Goal: Task Accomplishment & Management: Manage account settings

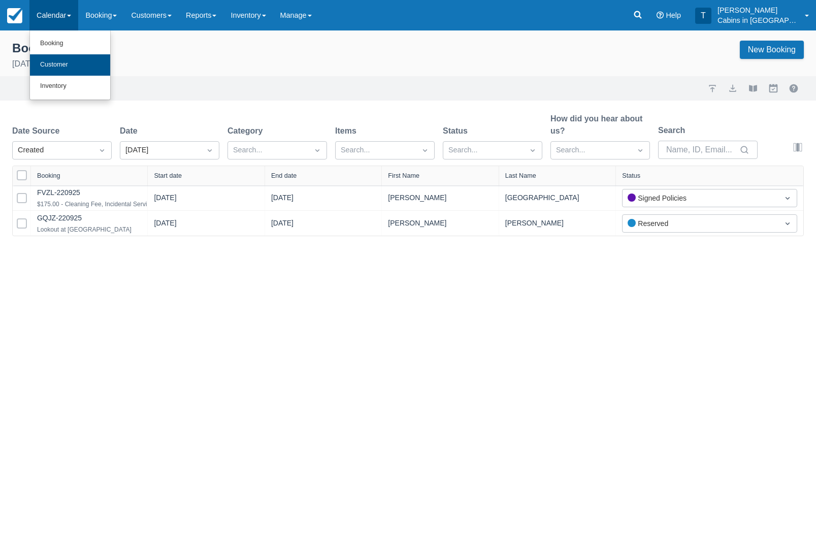
click at [95, 61] on link "Customer" at bounding box center [70, 64] width 80 height 21
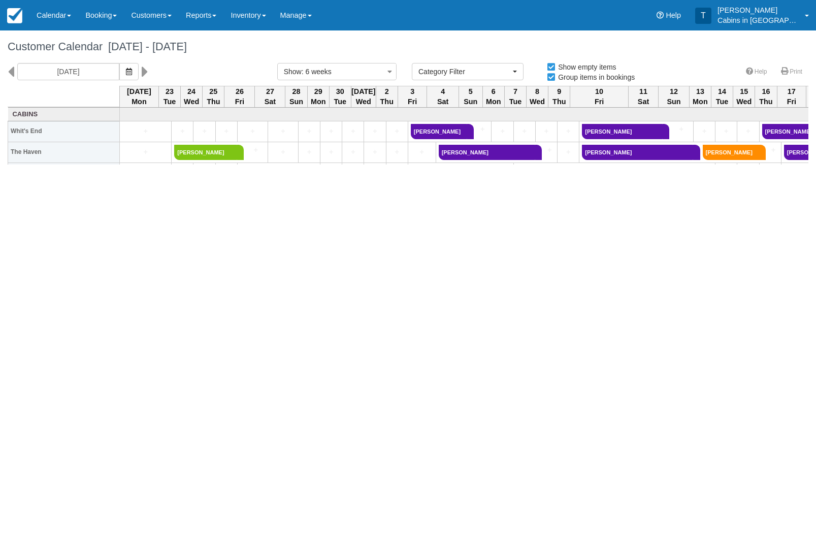
select select
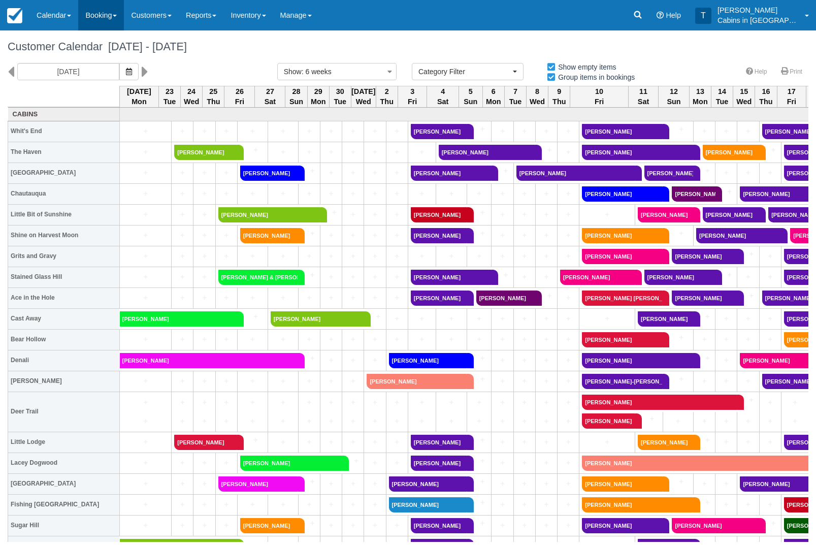
click at [114, 13] on link "Booking" at bounding box center [101, 15] width 46 height 30
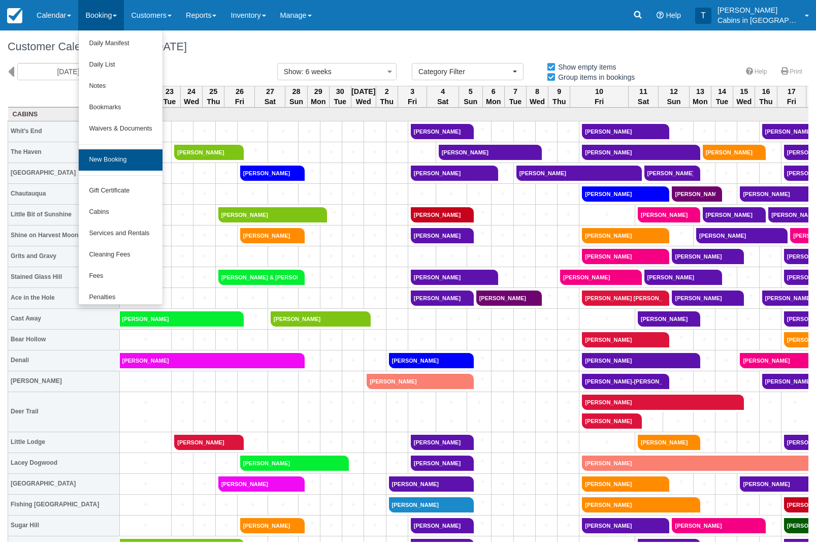
click at [145, 149] on link "New Booking" at bounding box center [120, 159] width 83 height 21
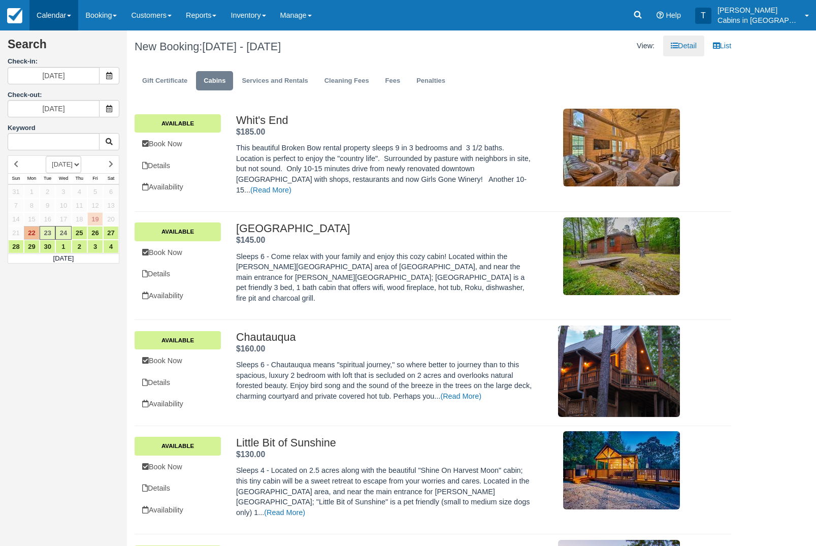
click at [59, 13] on link "Calendar" at bounding box center [53, 15] width 49 height 30
click at [89, 67] on link "Customer" at bounding box center [70, 66] width 80 height 22
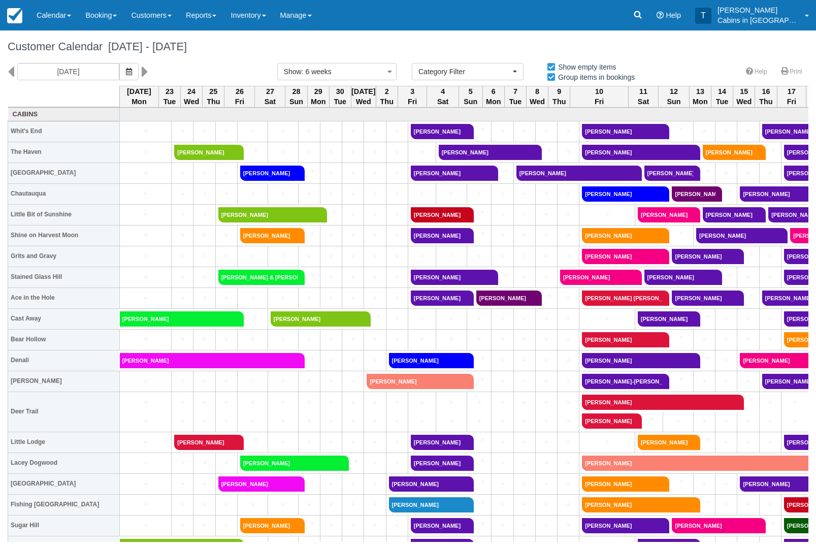
select select
click at [126, 68] on icon "button" at bounding box center [129, 71] width 6 height 7
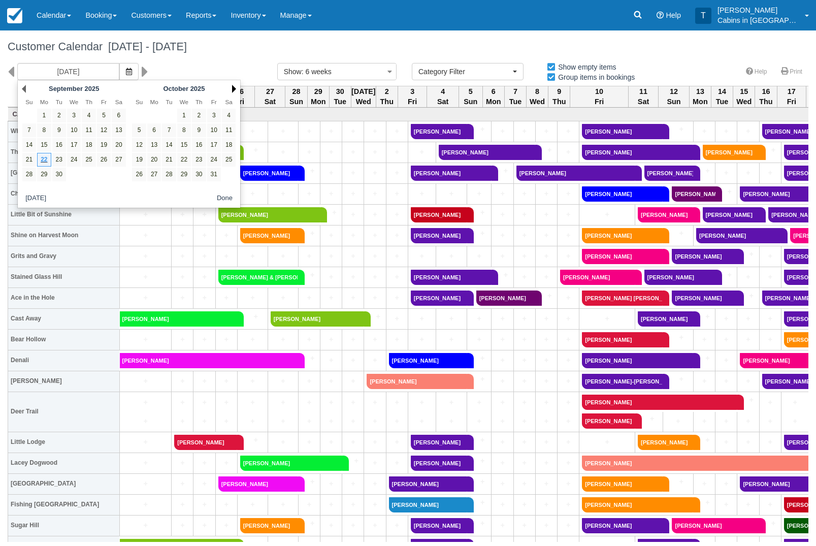
click at [232, 87] on link "Next" at bounding box center [234, 89] width 4 height 8
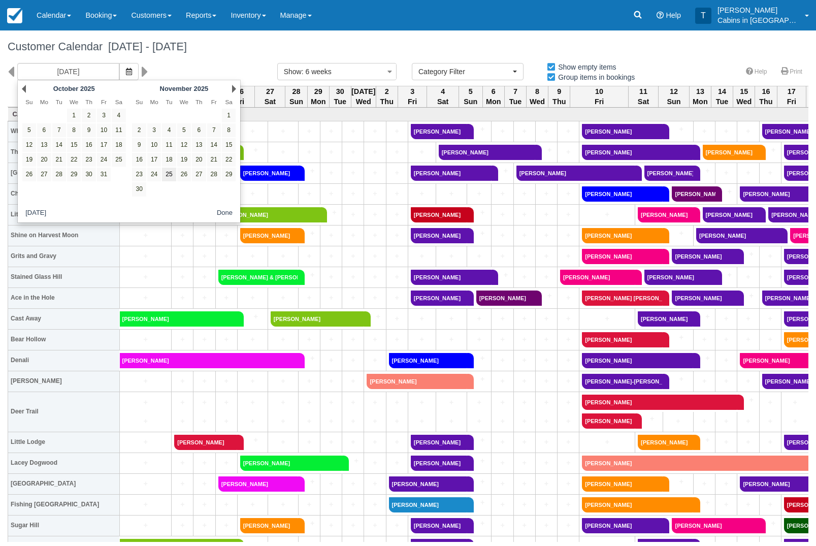
click at [171, 177] on link "25" at bounding box center [169, 174] width 14 height 14
type input "11/25/25"
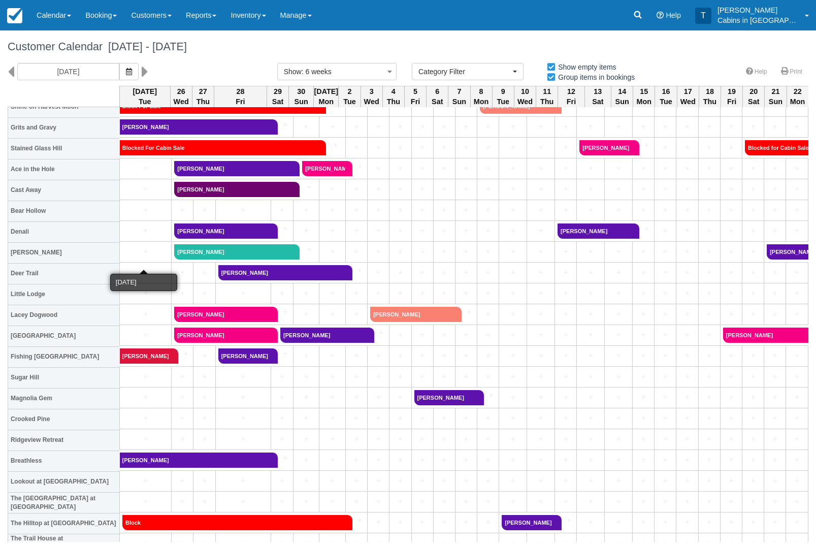
scroll to position [128, 0]
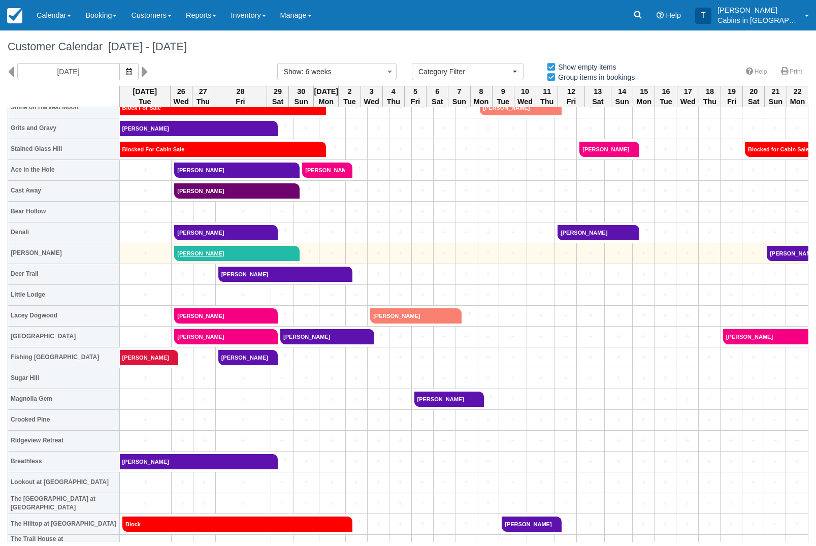
click at [205, 259] on link "Jane Wallace" at bounding box center [233, 253] width 119 height 15
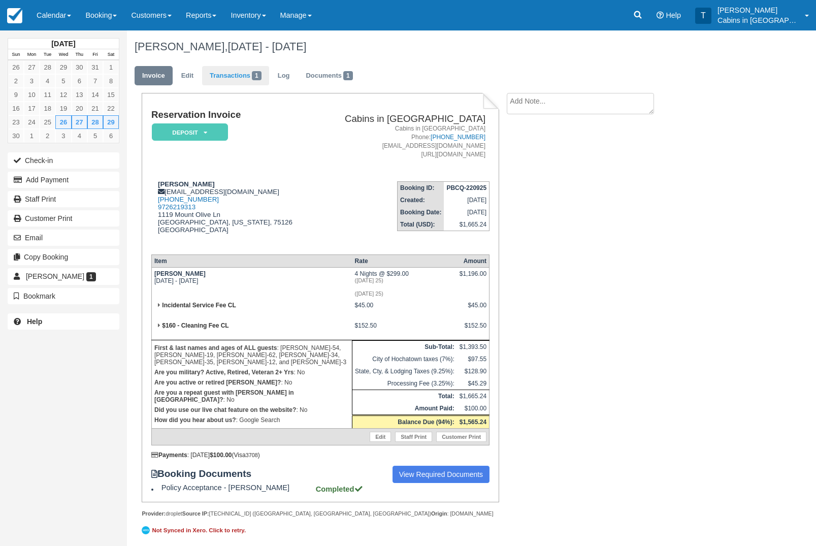
click at [246, 68] on link "Transactions 1" at bounding box center [235, 76] width 67 height 20
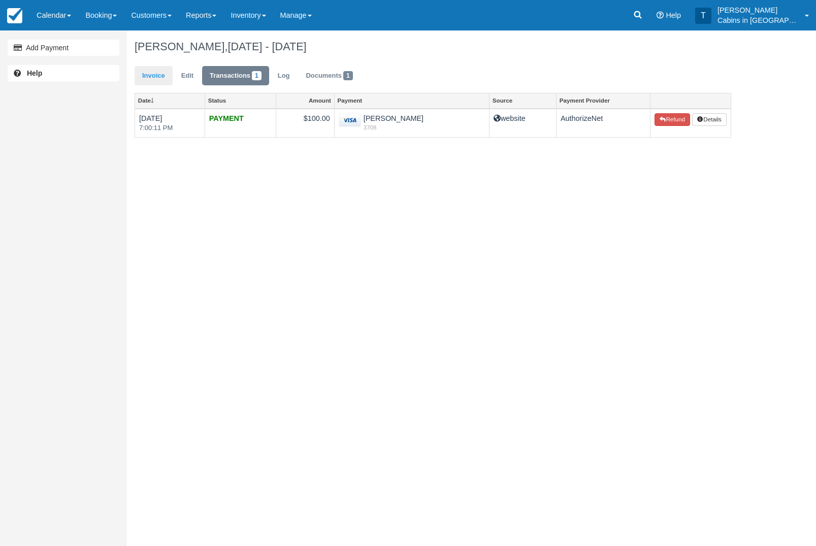
click at [164, 68] on link "Invoice" at bounding box center [153, 76] width 38 height 20
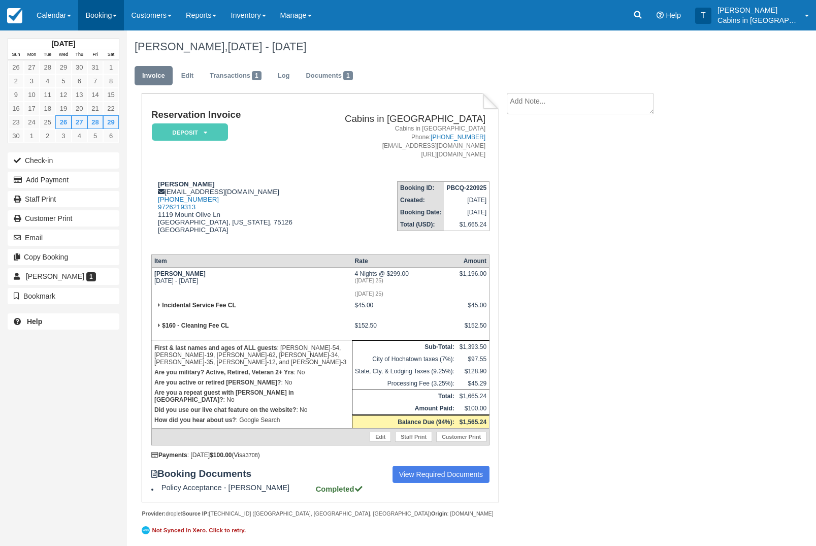
click at [110, 20] on link "Booking" at bounding box center [101, 15] width 46 height 30
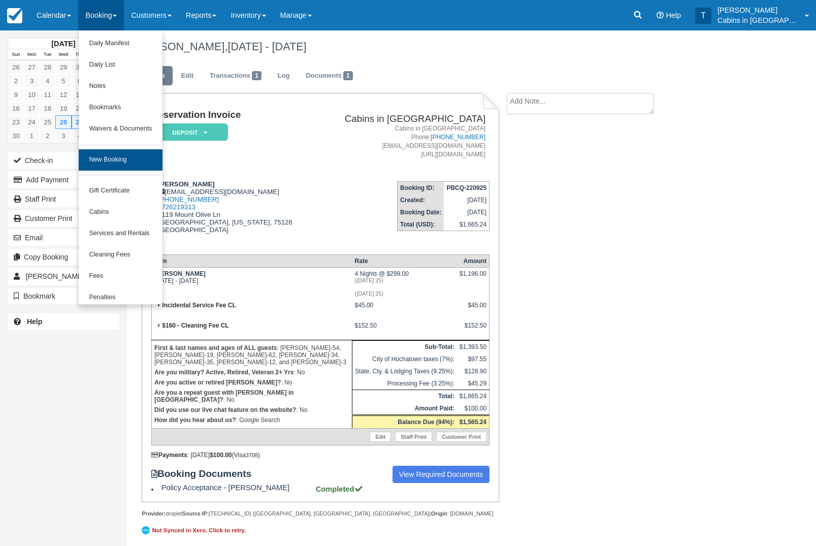
click at [153, 162] on link "New Booking" at bounding box center [120, 159] width 83 height 21
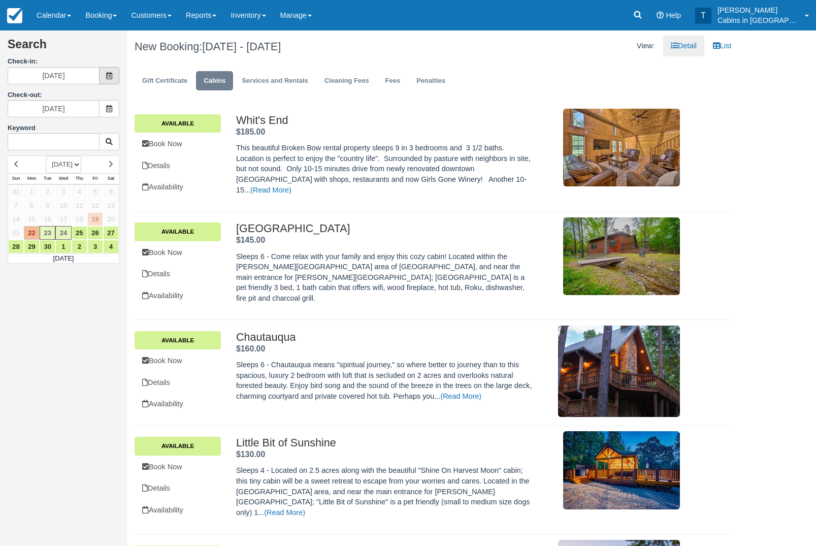
click at [114, 74] on span at bounding box center [109, 75] width 20 height 17
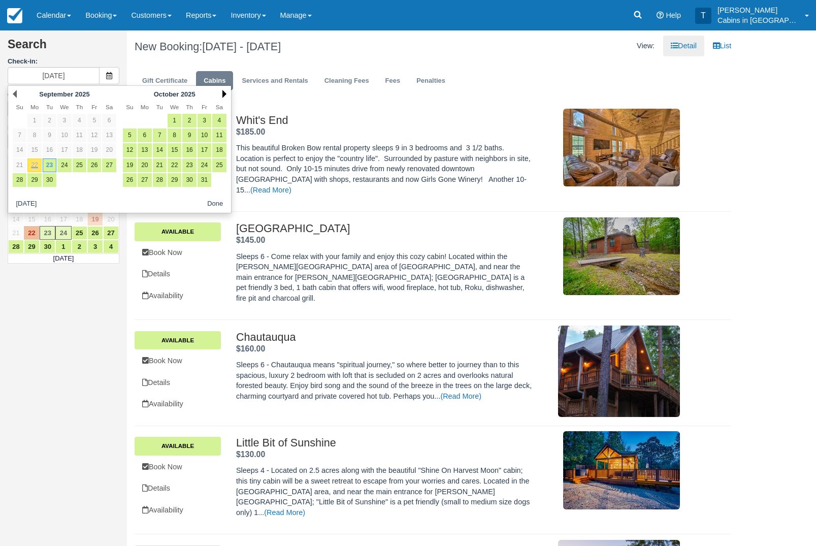
click at [226, 97] on link "Next" at bounding box center [224, 94] width 4 height 8
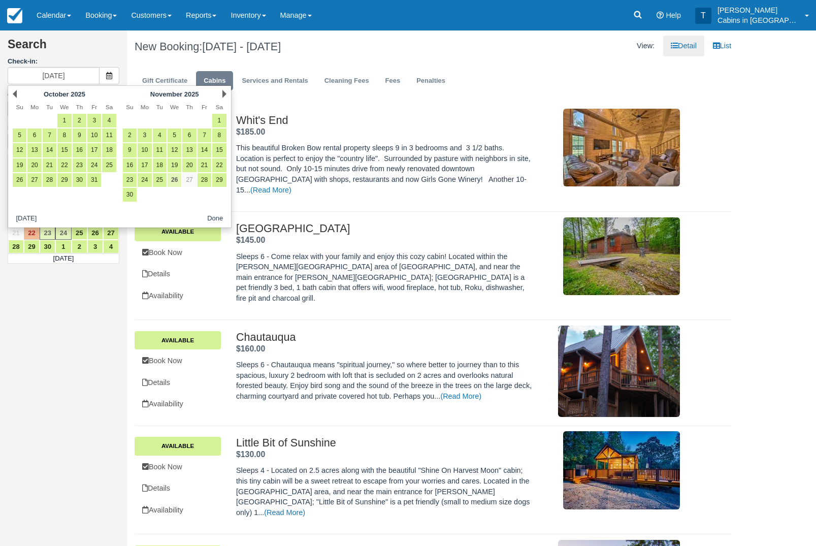
click at [178, 186] on link "26" at bounding box center [174, 180] width 14 height 14
type input "11/26/25"
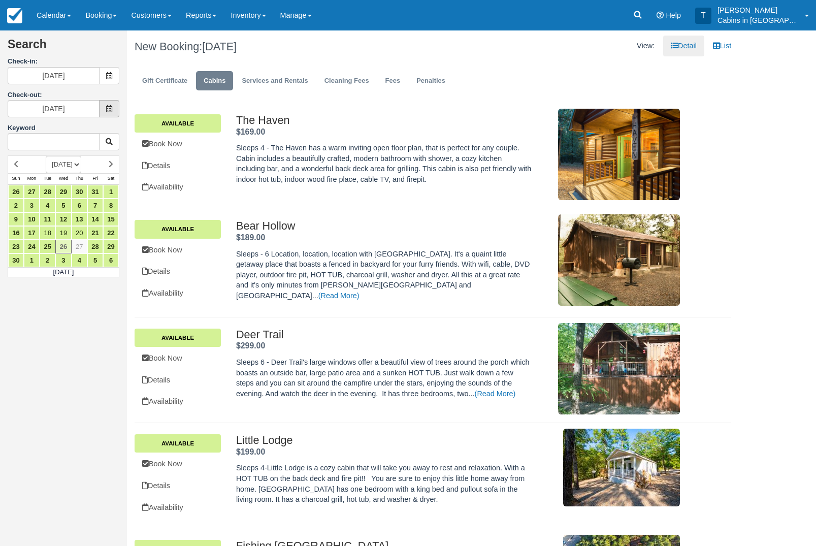
click at [107, 114] on span at bounding box center [109, 108] width 20 height 17
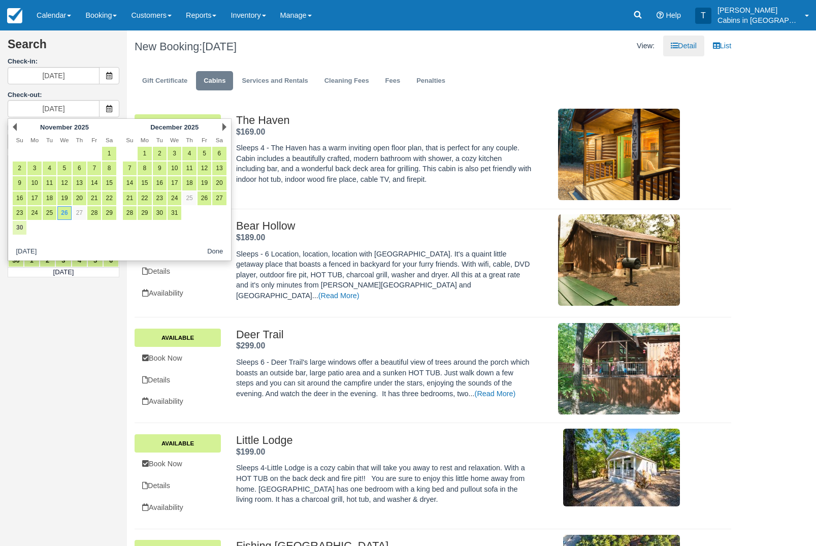
click at [24, 232] on link "30" at bounding box center [20, 228] width 14 height 14
type input "11/30/25"
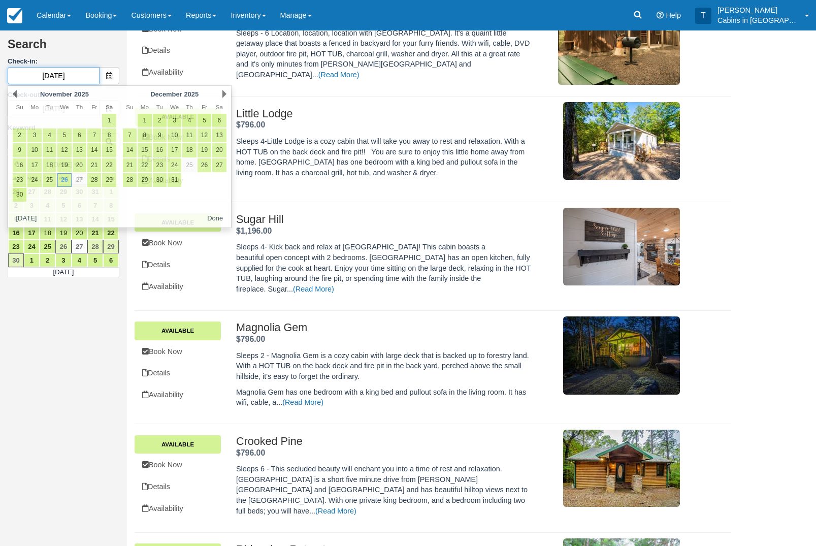
scroll to position [221, 0]
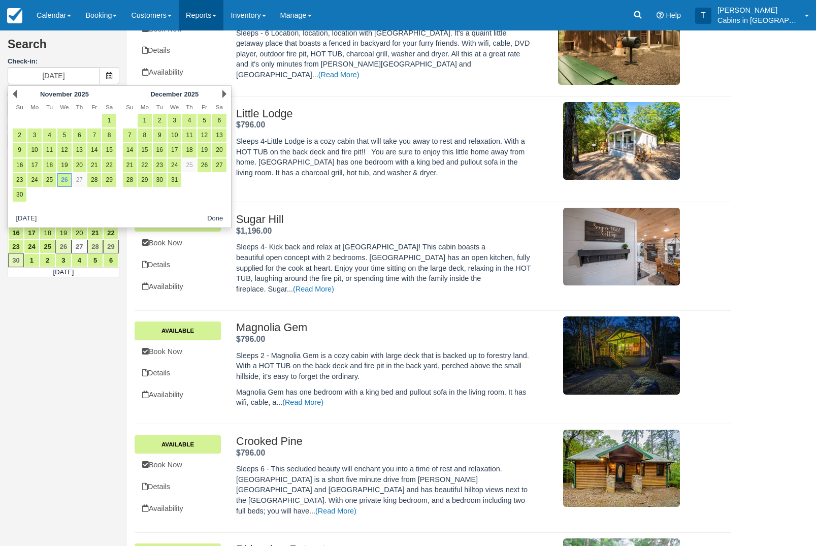
click at [215, 11] on link "Reports" at bounding box center [201, 15] width 45 height 30
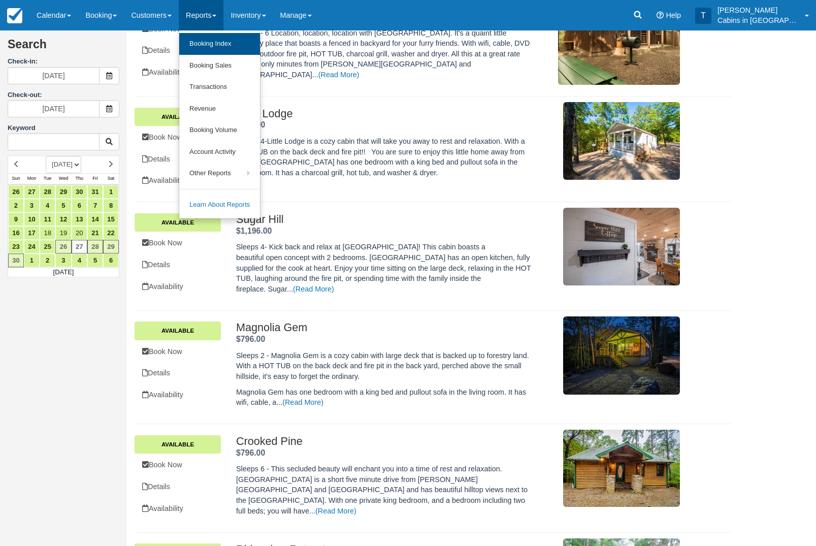
click at [260, 33] on link "Booking Index" at bounding box center [219, 44] width 81 height 22
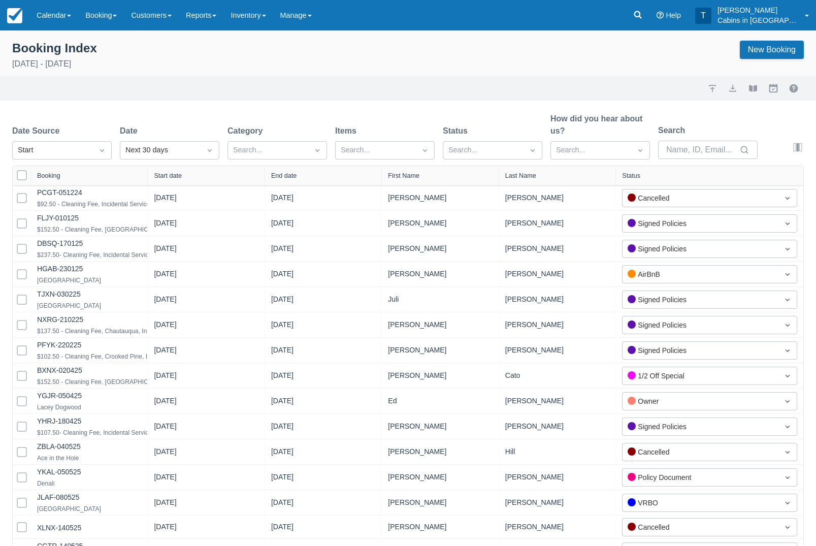
select select "25"
click at [99, 177] on div "Created" at bounding box center [61, 175] width 99 height 20
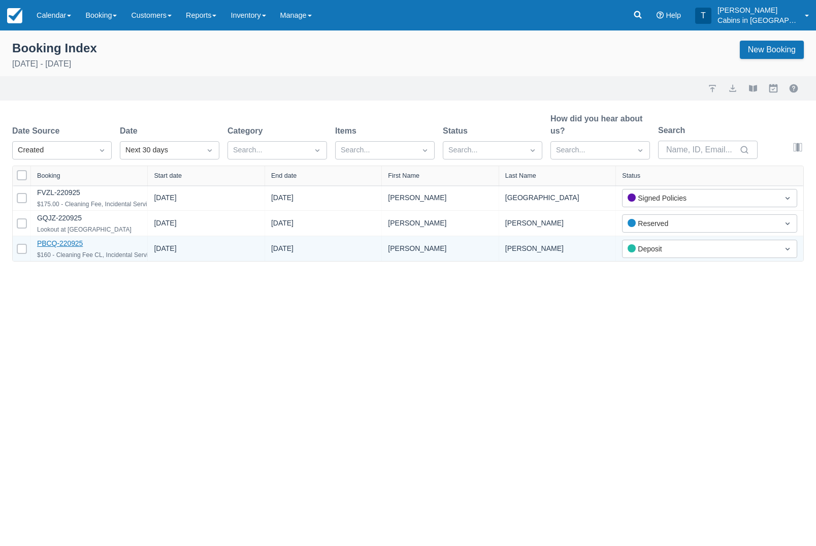
click at [74, 247] on link "PBCQ-220925" at bounding box center [60, 243] width 46 height 8
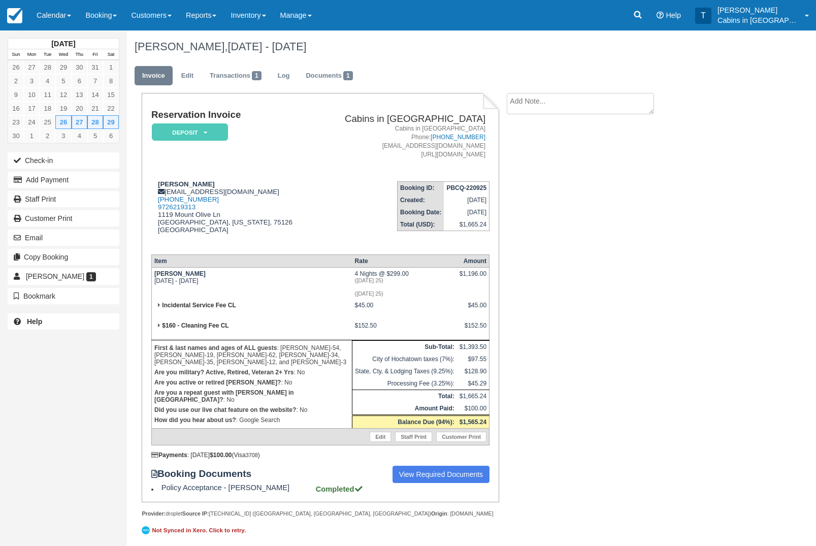
click at [214, 126] on em "Deposit" at bounding box center [190, 132] width 76 height 18
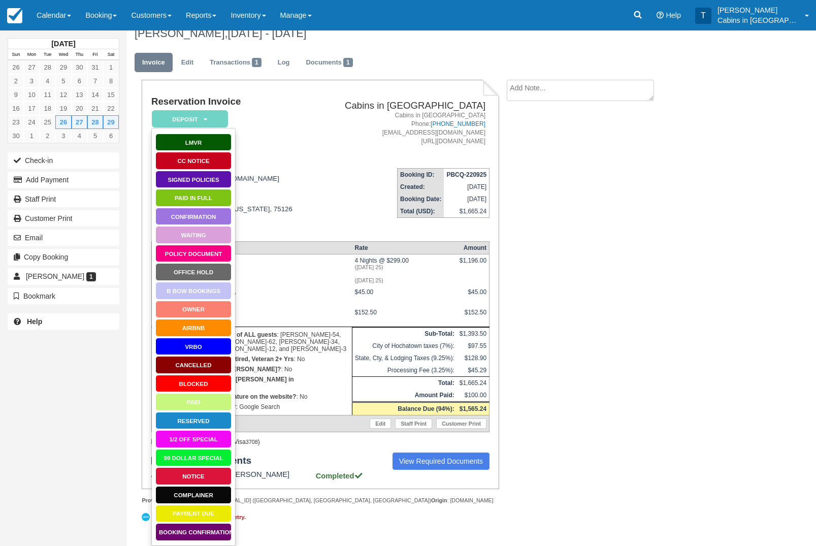
click at [217, 523] on link "Booking Confirmation" at bounding box center [193, 532] width 76 height 18
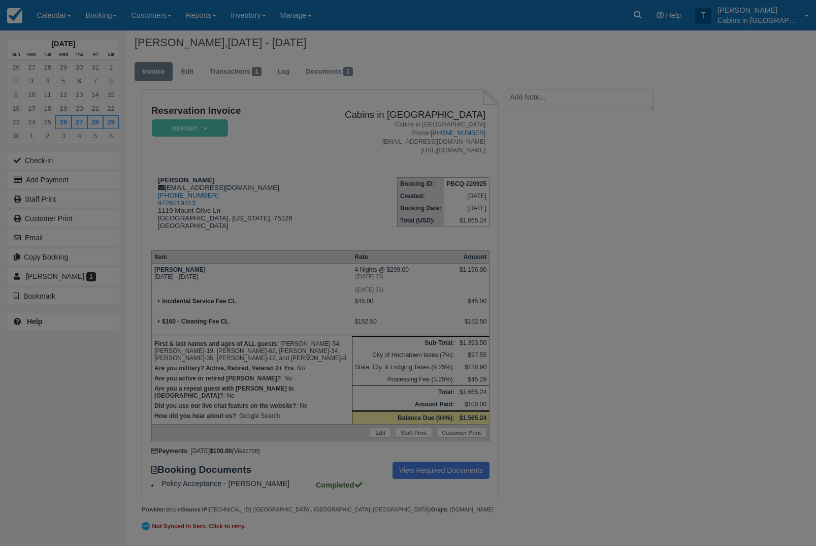
scroll to position [58, 0]
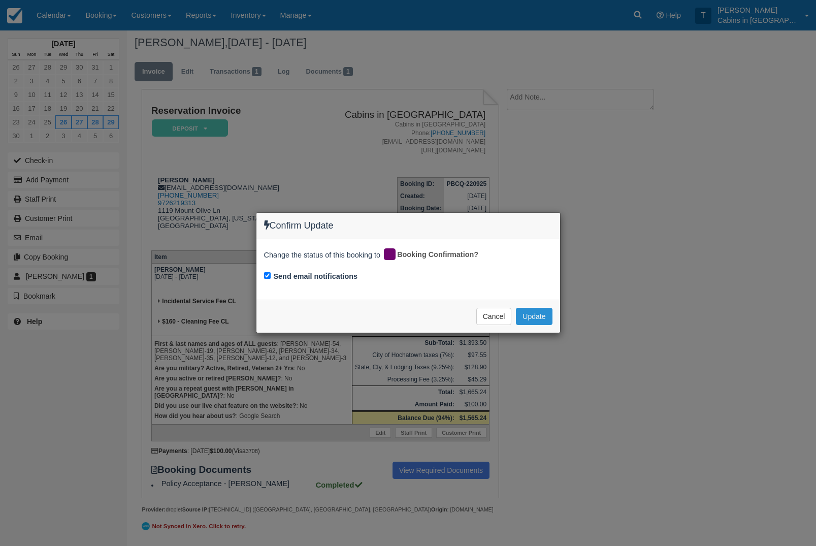
click at [548, 318] on button "Update" at bounding box center [534, 316] width 36 height 17
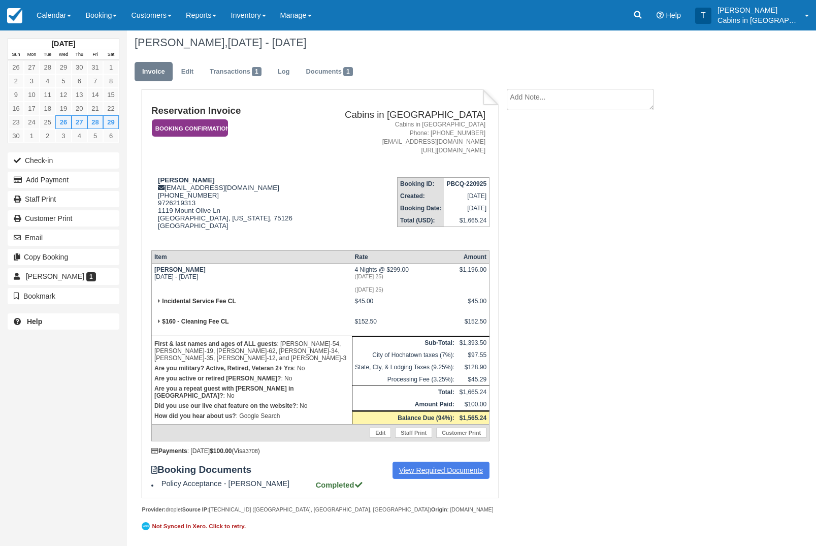
click at [432, 464] on link "View Required Documents" at bounding box center [440, 469] width 97 height 17
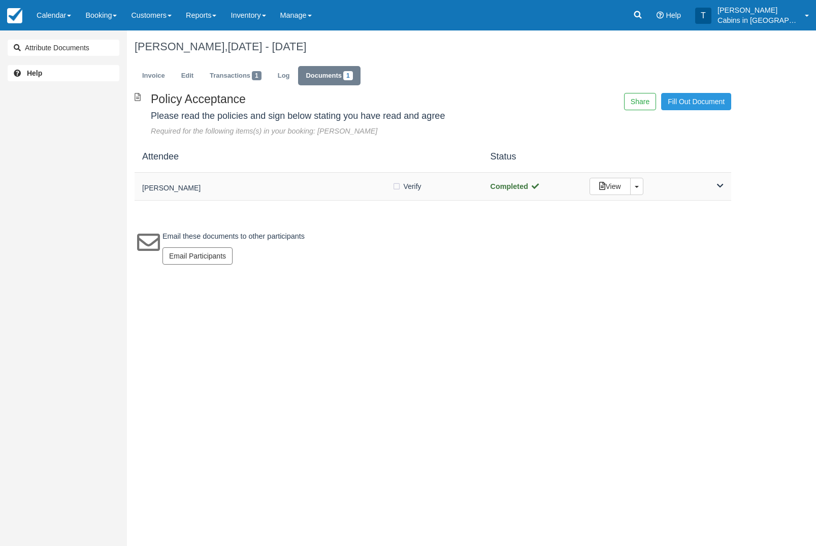
click at [283, 175] on div "[PERSON_NAME] Verify Verified Completed View Toggle Dropdown Detach" at bounding box center [432, 187] width 596 height 28
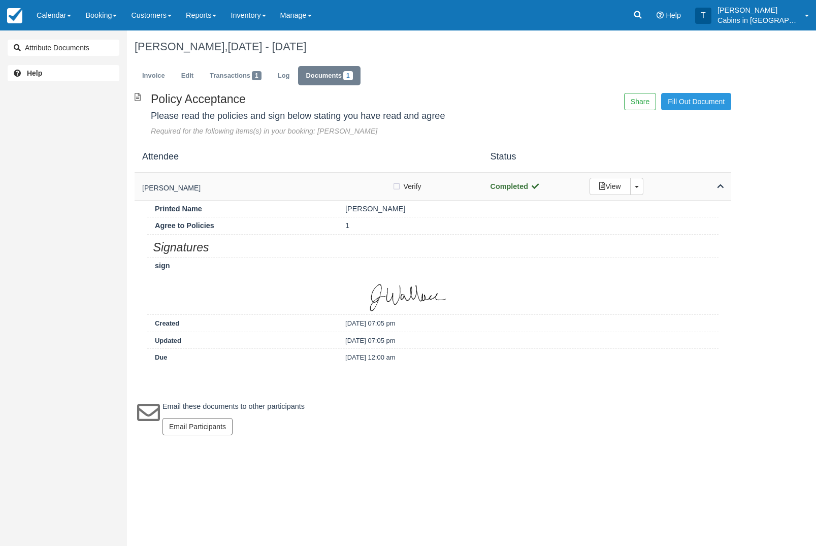
click at [395, 188] on label "Verify Verified" at bounding box center [410, 186] width 36 height 15
checkbox input "true"
click at [161, 77] on link "Invoice" at bounding box center [153, 76] width 38 height 20
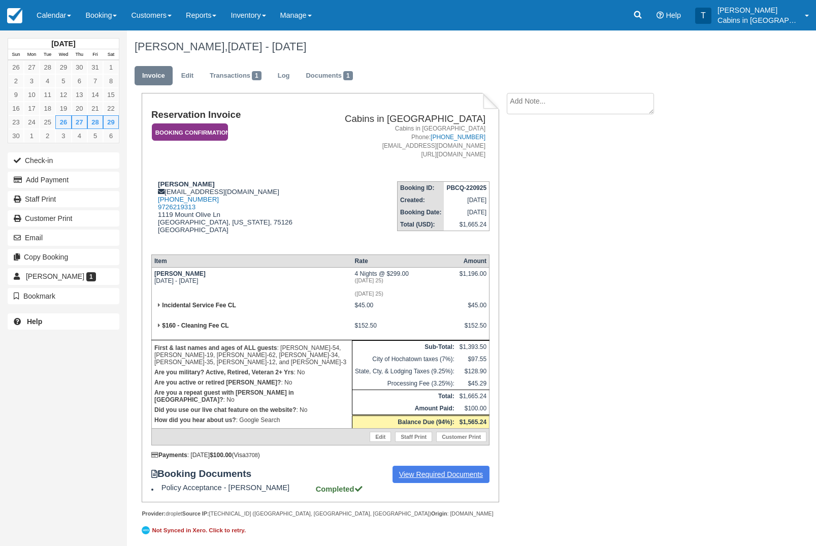
click at [428, 483] on link "View Required Documents" at bounding box center [440, 473] width 97 height 17
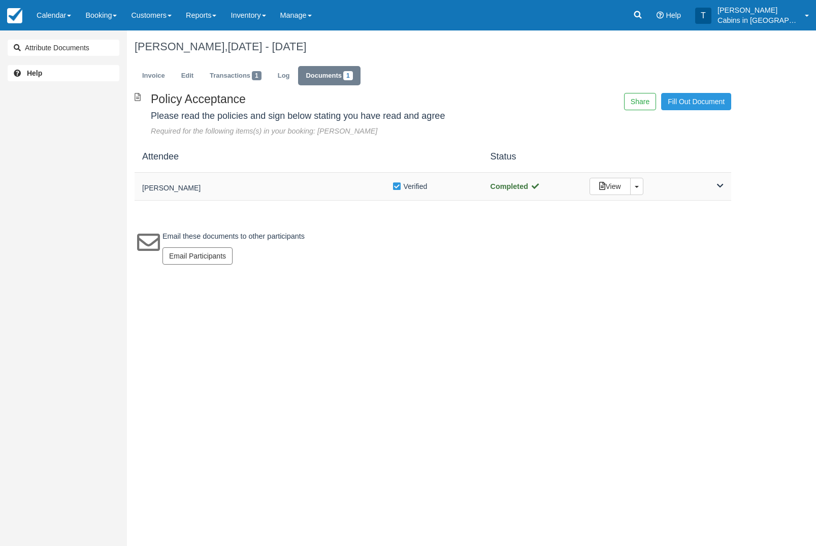
click at [268, 190] on h5 "[PERSON_NAME]" at bounding box center [267, 188] width 250 height 8
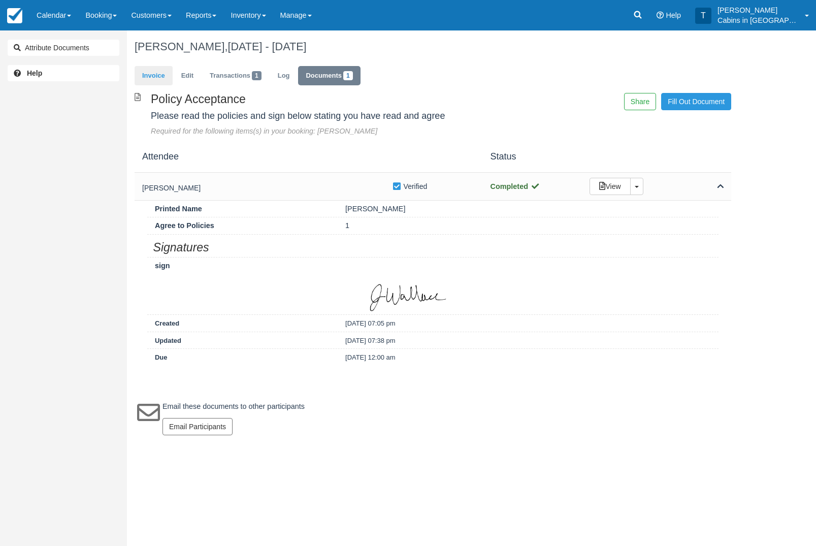
click at [154, 84] on link "Invoice" at bounding box center [153, 76] width 38 height 20
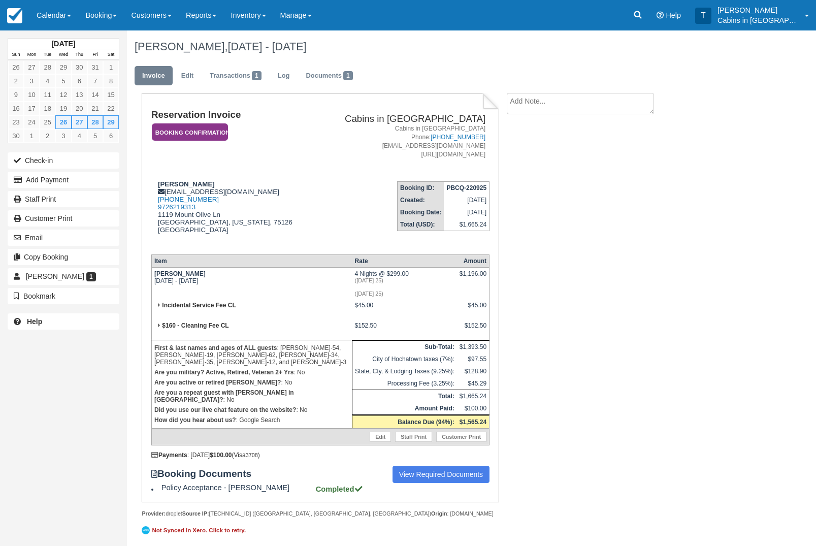
click at [214, 134] on em "Booking Confirmation" at bounding box center [190, 132] width 76 height 18
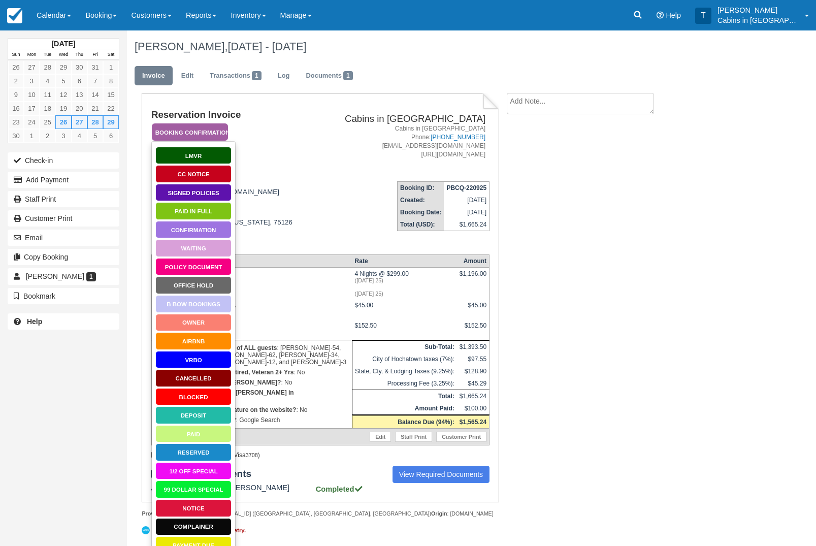
click at [210, 192] on link "Signed Policies" at bounding box center [193, 193] width 76 height 18
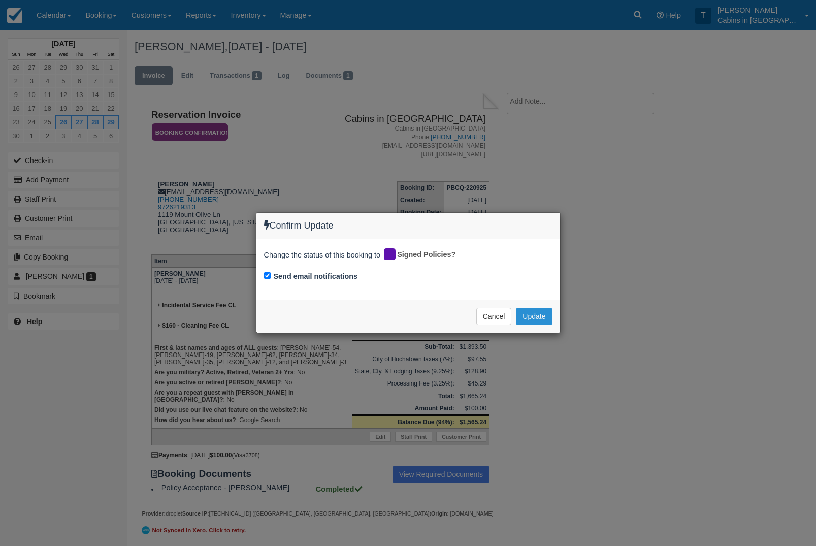
click at [545, 320] on button "Update" at bounding box center [534, 316] width 36 height 17
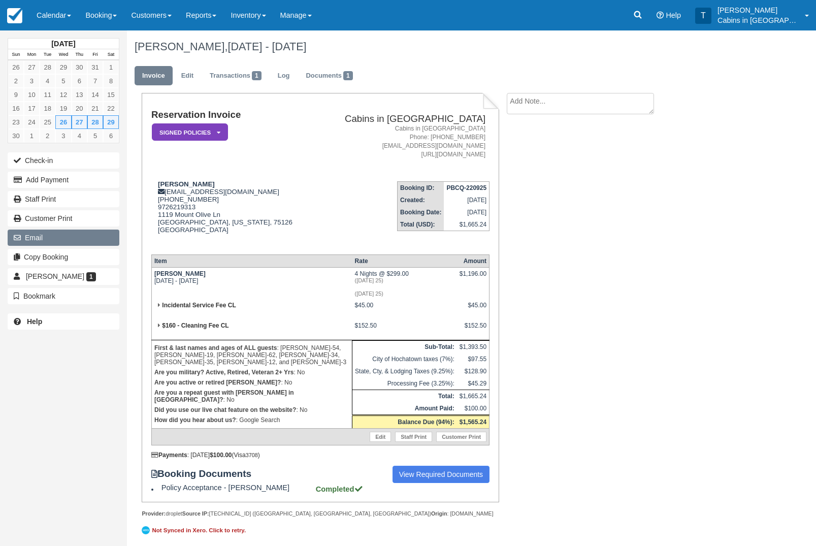
click at [92, 240] on button "Email" at bounding box center [64, 237] width 112 height 16
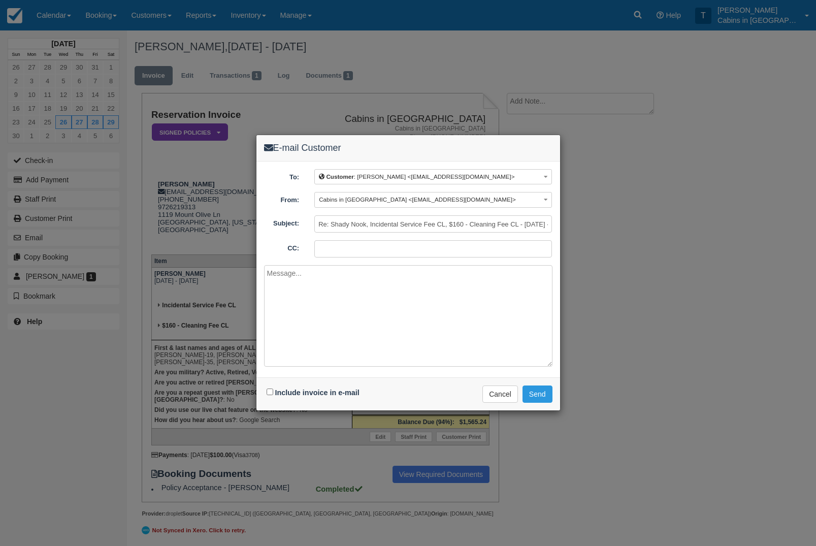
click at [358, 314] on textarea at bounding box center [408, 316] width 288 height 102
paste textarea "Thank you for choosing Cabins in Broken Bow for your vacation needs. To complet…"
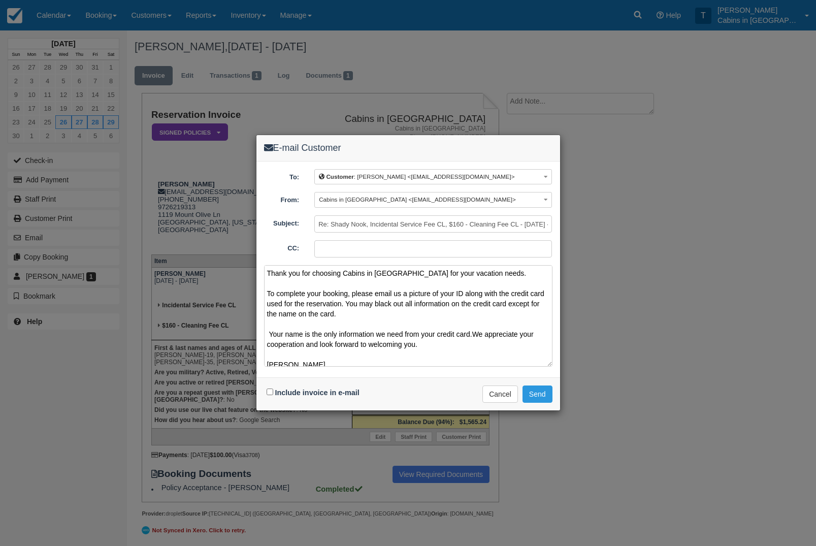
scroll to position [16, 0]
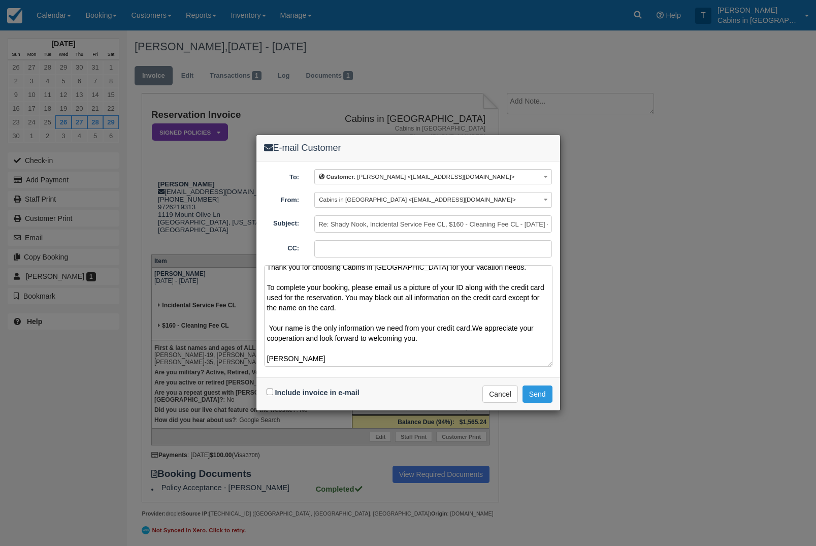
type textarea "Thank you for choosing Cabins in Broken Bow for your vacation needs. To complet…"
click at [273, 391] on input "Include invoice in e-mail" at bounding box center [269, 391] width 7 height 7
checkbox input "true"
click at [544, 387] on button "Send" at bounding box center [537, 393] width 30 height 17
